Goal: Check status: Check status

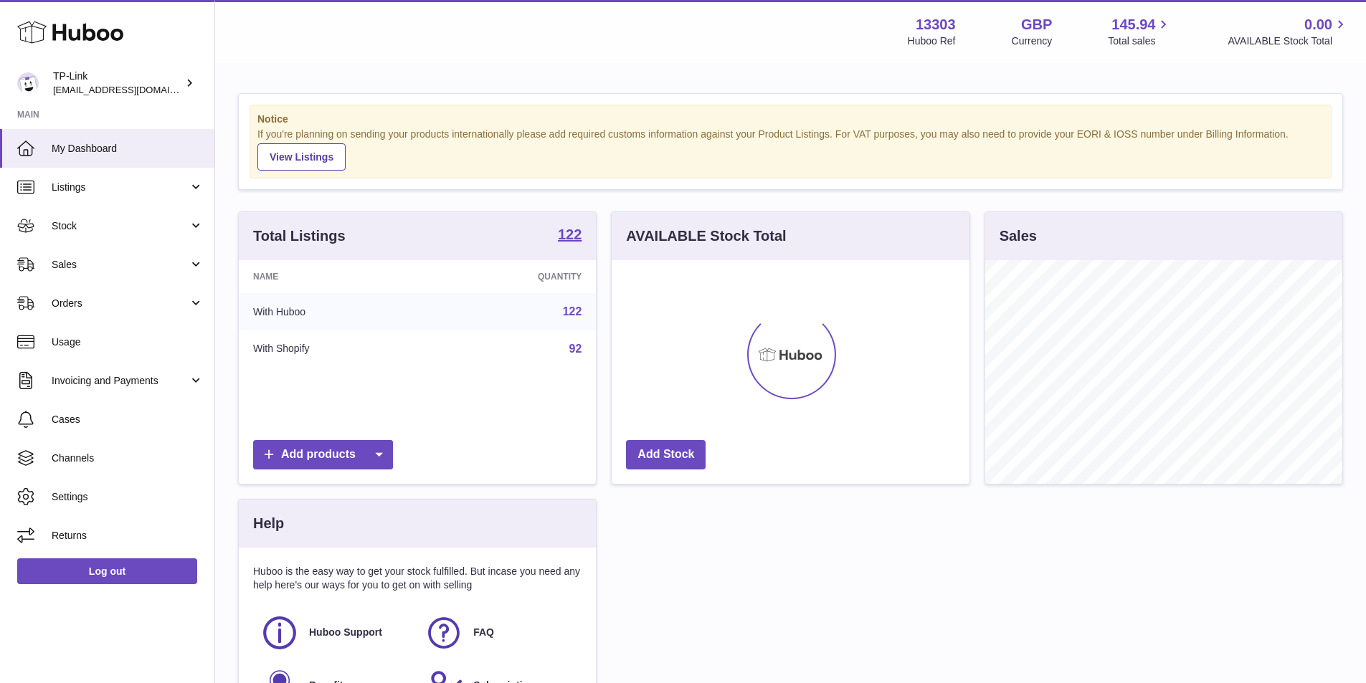
scroll to position [224, 358]
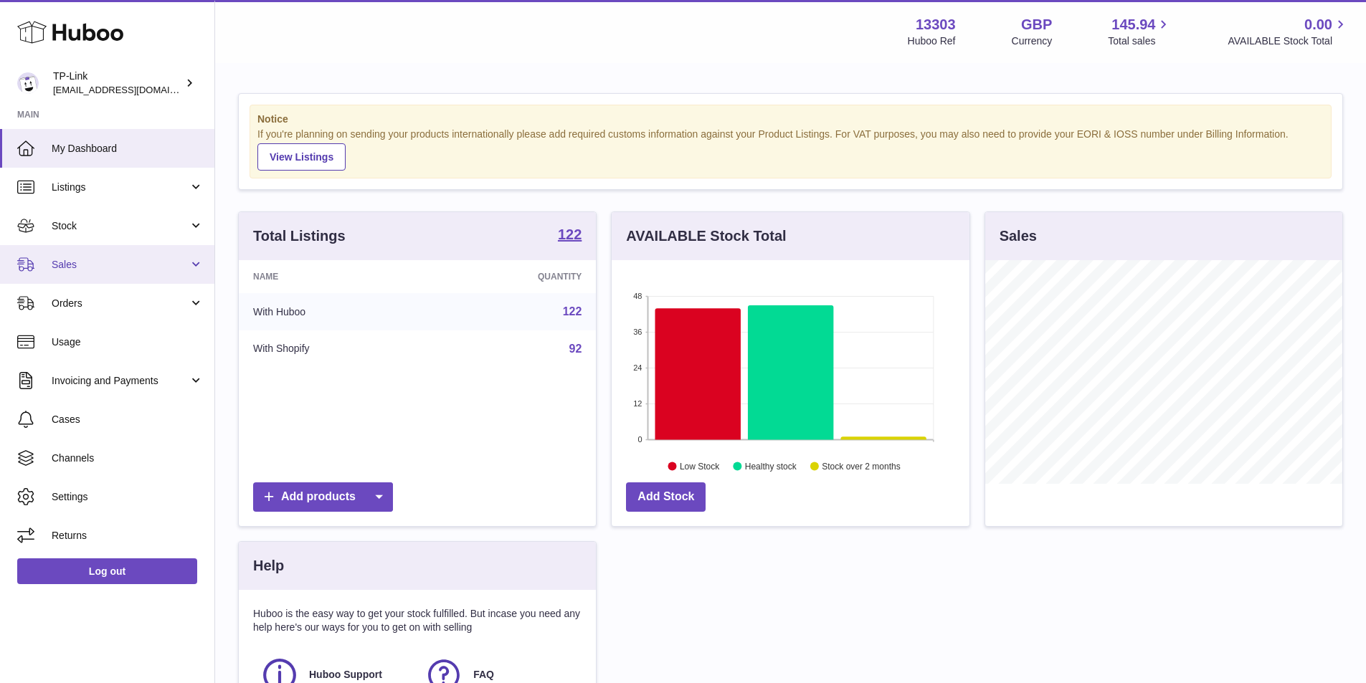
click at [65, 263] on span "Sales" at bounding box center [120, 265] width 137 height 14
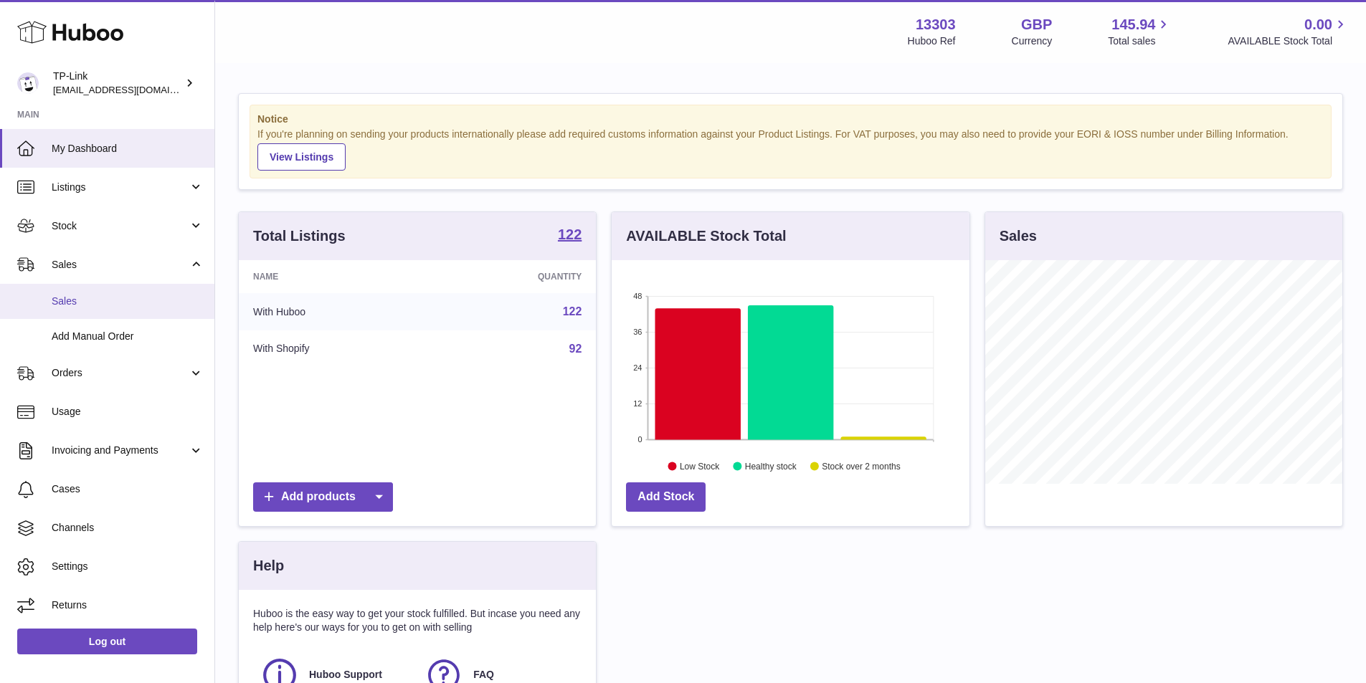
click at [65, 295] on span "Sales" at bounding box center [128, 302] width 152 height 14
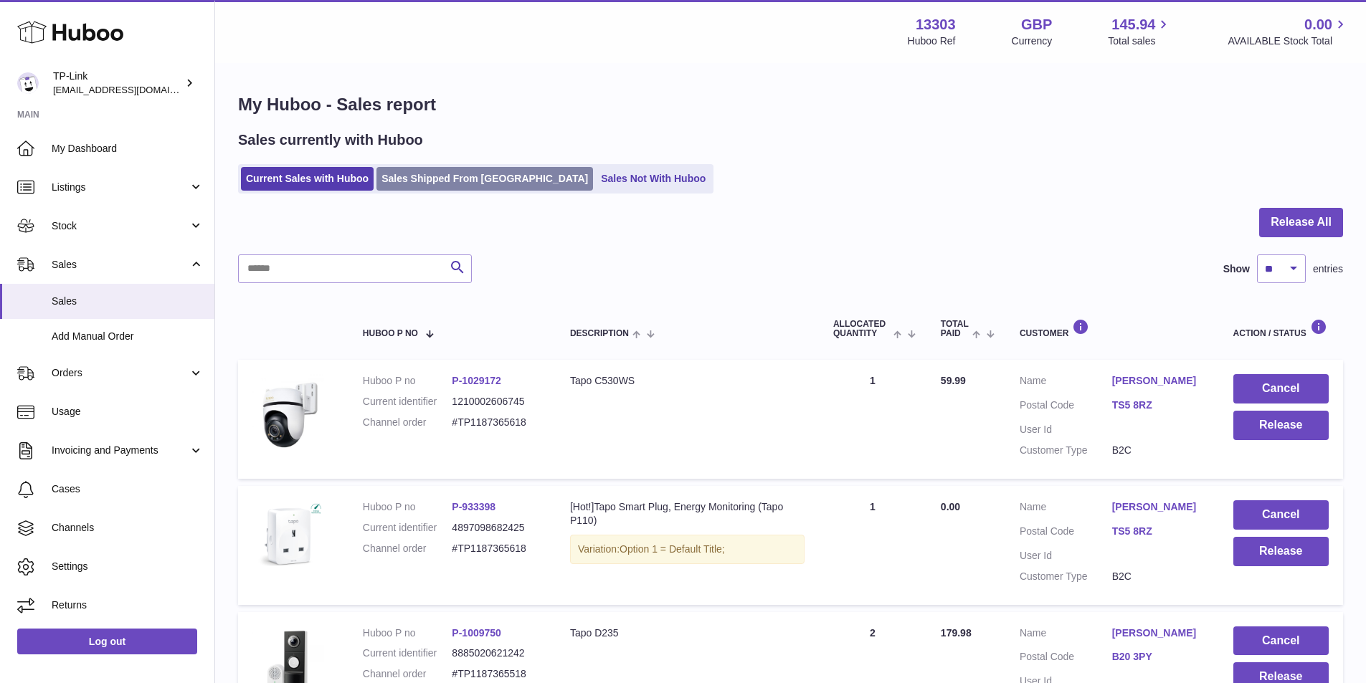
click at [417, 179] on link "Sales Shipped From Huboo" at bounding box center [484, 179] width 217 height 24
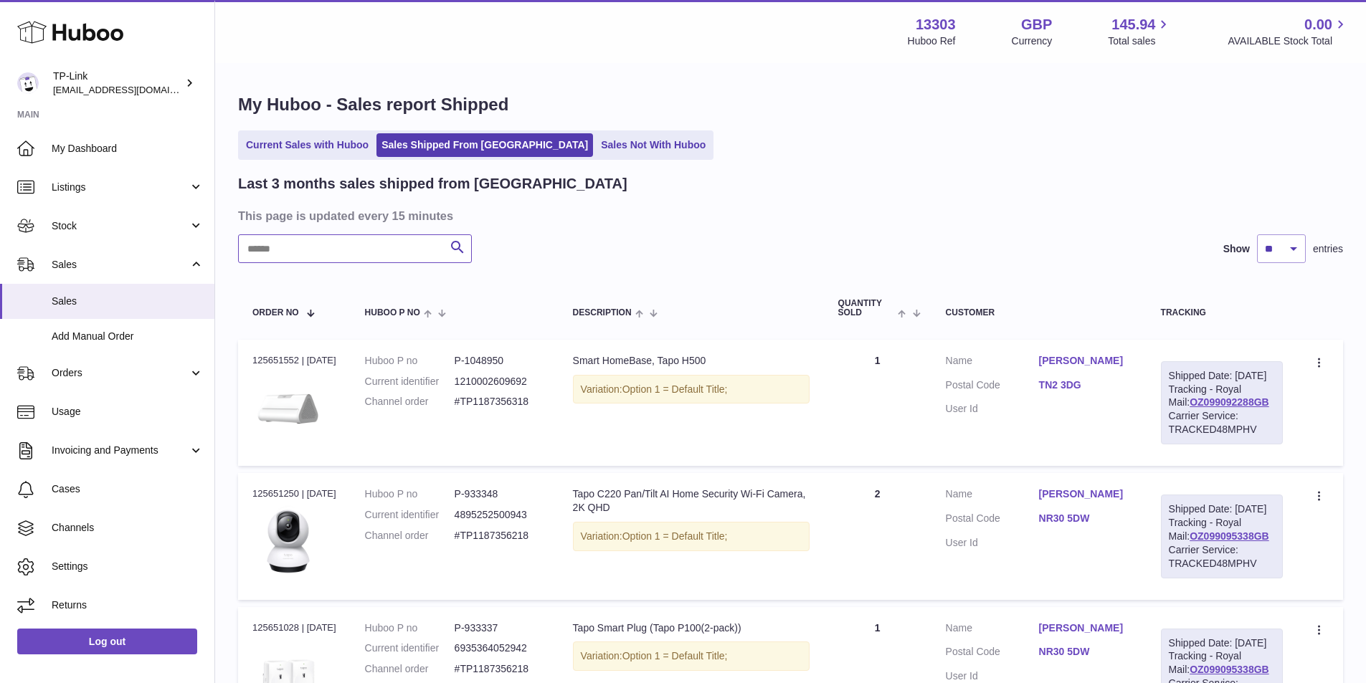
click at [304, 255] on input "text" at bounding box center [355, 248] width 234 height 29
paste input "**********"
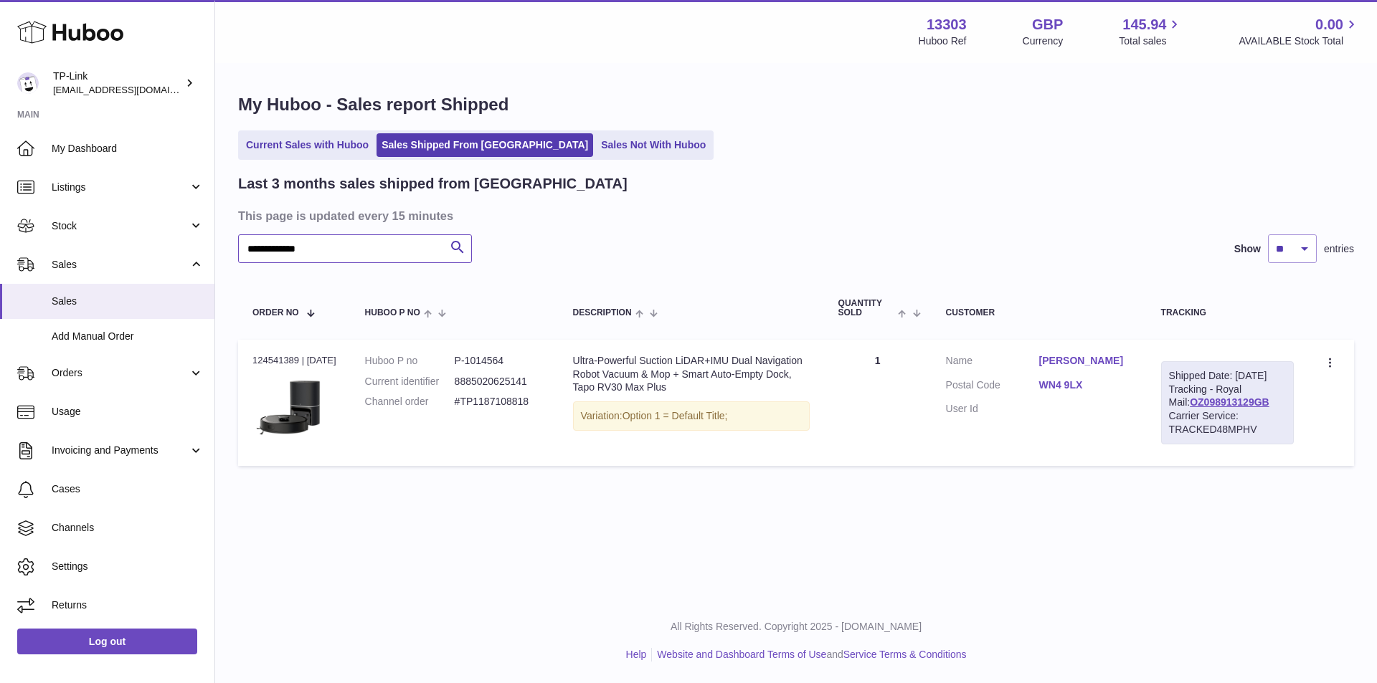
type input "**********"
drag, startPoint x: 1269, startPoint y: 411, endPoint x: 1177, endPoint y: 421, distance: 92.3
click at [1177, 421] on div "Shipped Date: [DATE] Tracking - Royal Mail: OZ098913129GB Carrier Service: TRAC…" at bounding box center [1227, 402] width 133 height 83
copy link "OZ098913129GB"
click at [1194, 409] on div "Shipped Date: [DATE] Tracking - Royal Mail: OZ098913129GB Carrier Service: TRAC…" at bounding box center [1227, 402] width 133 height 83
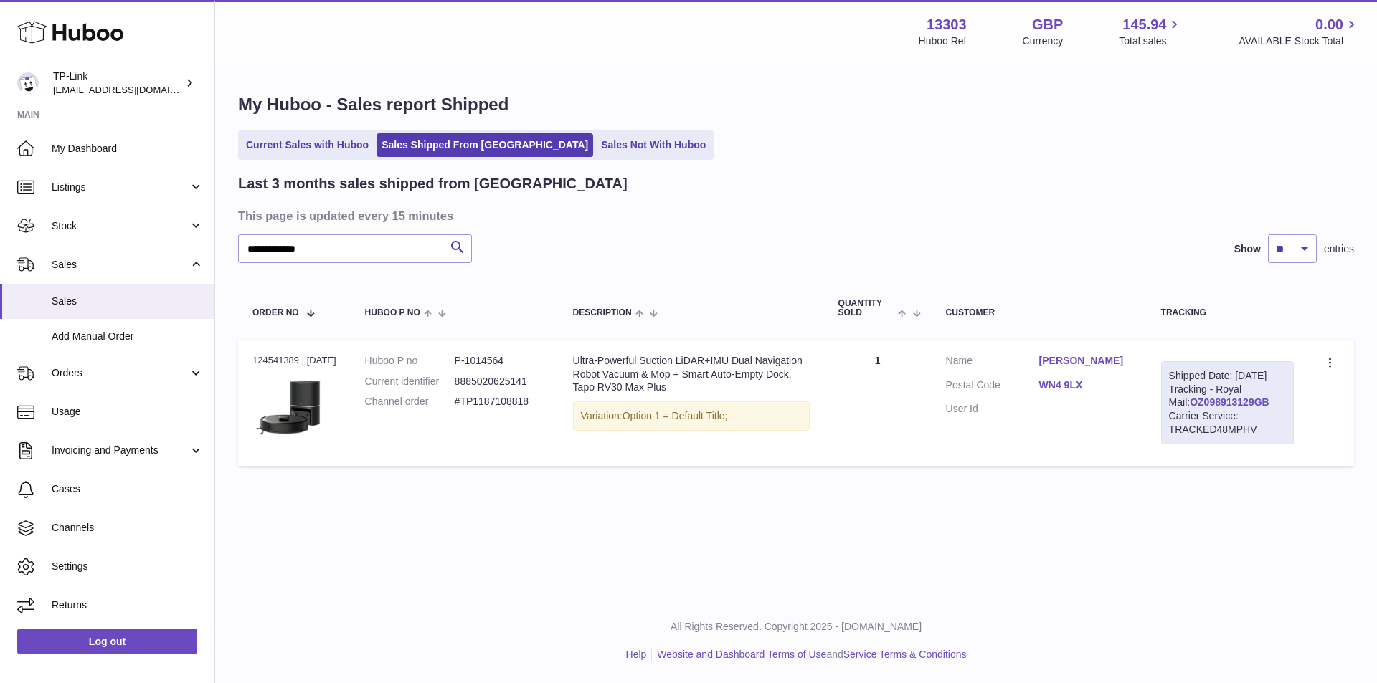
click at [1197, 408] on link "OZ098913129GB" at bounding box center [1229, 401] width 80 height 11
drag, startPoint x: 308, startPoint y: 361, endPoint x: 333, endPoint y: 359, distance: 25.9
click at [333, 359] on div "Order no 124541389 | [DATE]" at bounding box center [294, 360] width 84 height 13
drag, startPoint x: 676, startPoint y: 384, endPoint x: 574, endPoint y: 384, distance: 102.5
click at [574, 384] on td "Description Ultra-Powerful Suction LiDAR+IMU Dual Navigation Robot Vacuum & Mop…" at bounding box center [691, 403] width 265 height 126
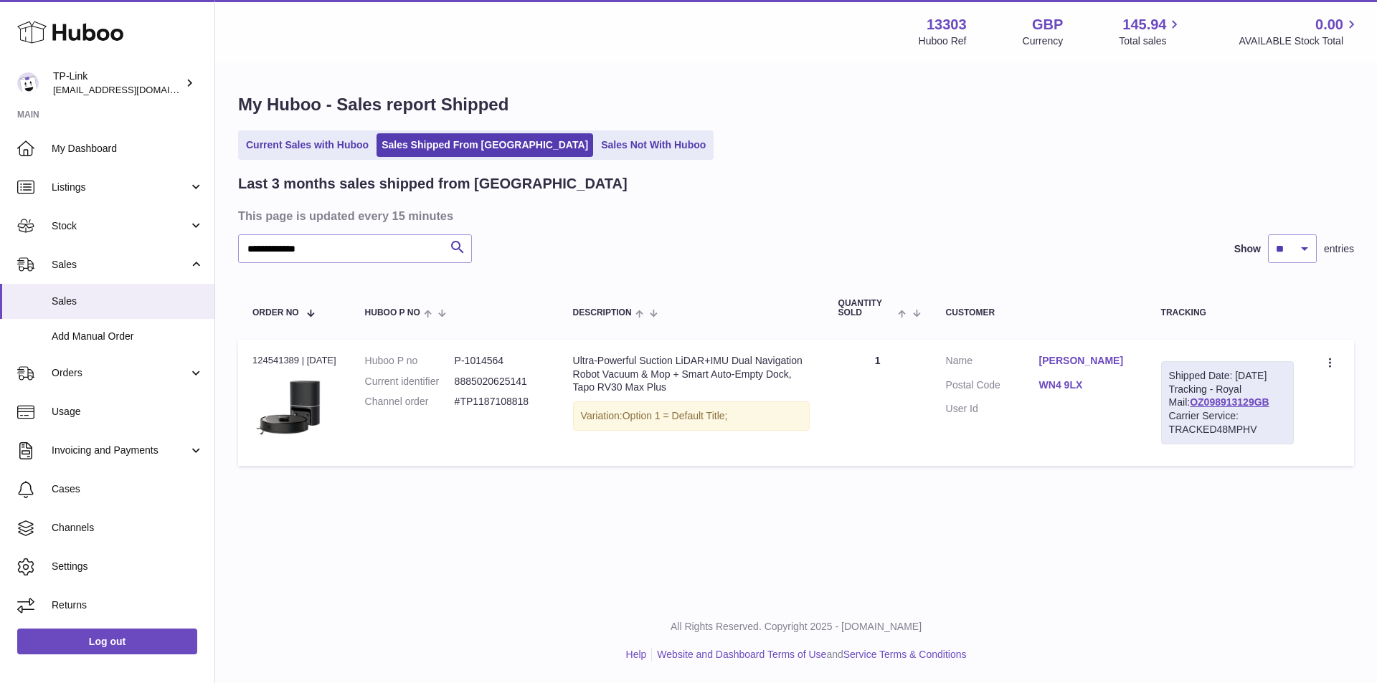
copy div "Tapo RV30 Max Plus"
click at [627, 529] on div "**********" at bounding box center [796, 299] width 1162 height 599
